Goal: Task Accomplishment & Management: Manage account settings

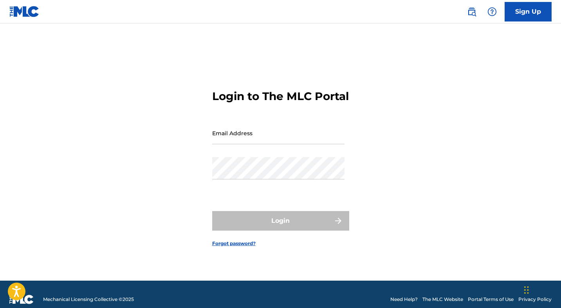
click at [260, 144] on input "Email Address" at bounding box center [278, 133] width 132 height 22
type input "[EMAIL_ADDRESS][DOMAIN_NAME]"
click at [281, 157] on div "Email Address [EMAIL_ADDRESS][DOMAIN_NAME]" at bounding box center [278, 139] width 132 height 35
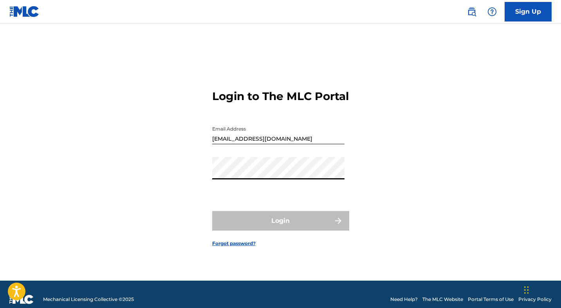
click at [231, 212] on form "Login to The MLC Portal Email Address [EMAIL_ADDRESS][DOMAIN_NAME] Password Log…" at bounding box center [280, 162] width 137 height 238
click at [374, 187] on div "Login to The MLC Portal Email Address [EMAIL_ADDRESS][DOMAIN_NAME] Password Log…" at bounding box center [281, 162] width 548 height 238
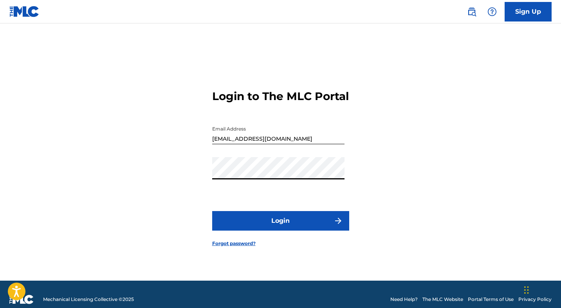
click at [312, 231] on button "Login" at bounding box center [280, 221] width 137 height 20
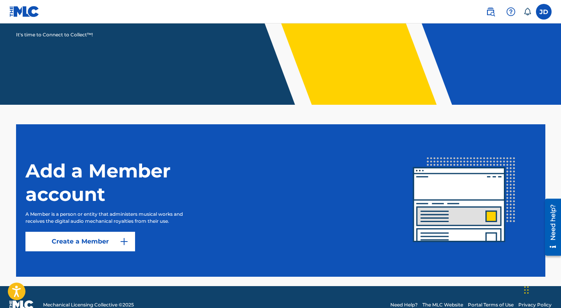
scroll to position [140, 0]
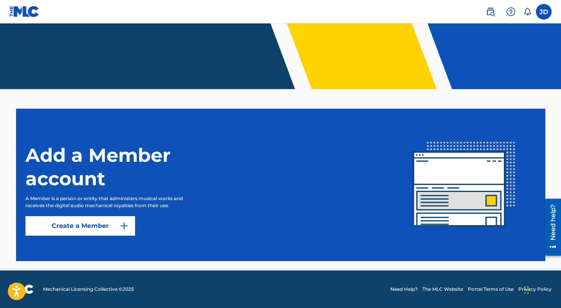
click at [92, 232] on button "Create a Member" at bounding box center [80, 226] width 110 height 20
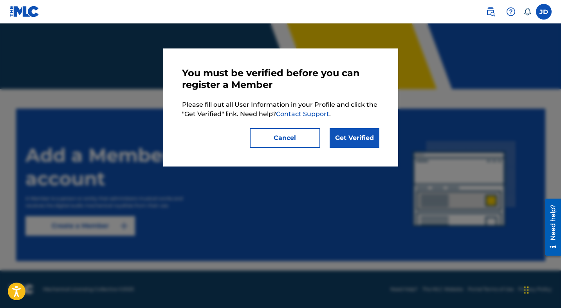
click at [351, 138] on link "Get Verified" at bounding box center [354, 138] width 50 height 20
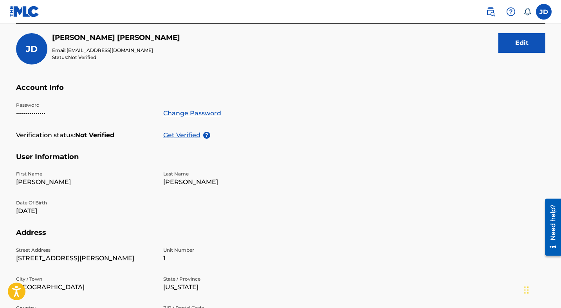
scroll to position [90, 0]
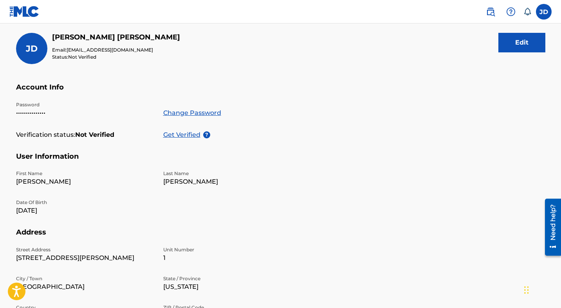
click at [188, 135] on p "Get Verified" at bounding box center [183, 134] width 40 height 9
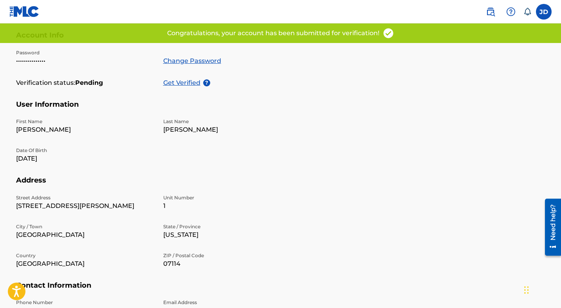
scroll to position [0, 0]
